Goal: Find specific page/section: Find specific page/section

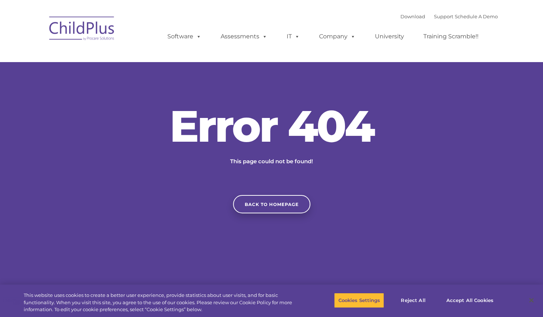
click at [105, 33] on img at bounding box center [82, 29] width 73 height 36
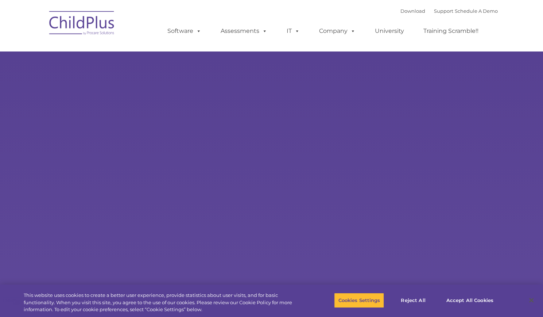
select select "MEDIUM"
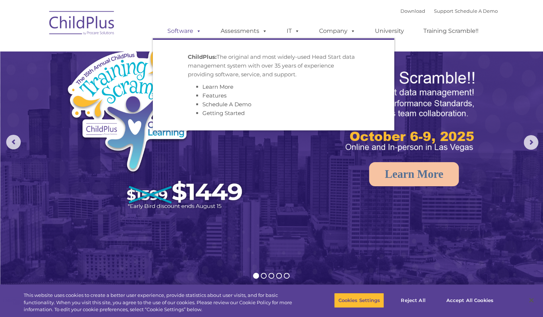
click at [195, 32] on span at bounding box center [197, 30] width 8 height 7
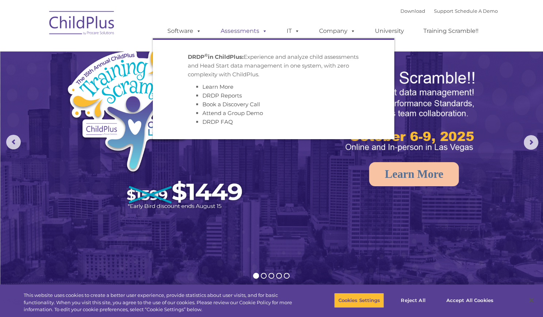
click at [247, 33] on link "Assessments" at bounding box center [243, 31] width 61 height 15
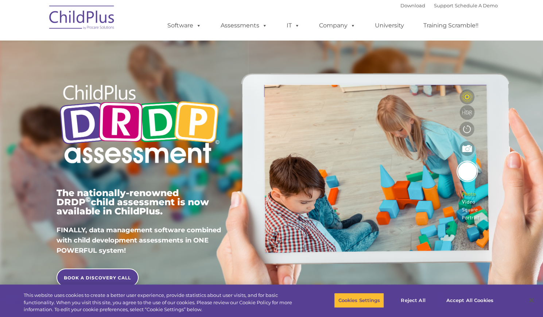
type input ""
